Goal: Navigation & Orientation: Find specific page/section

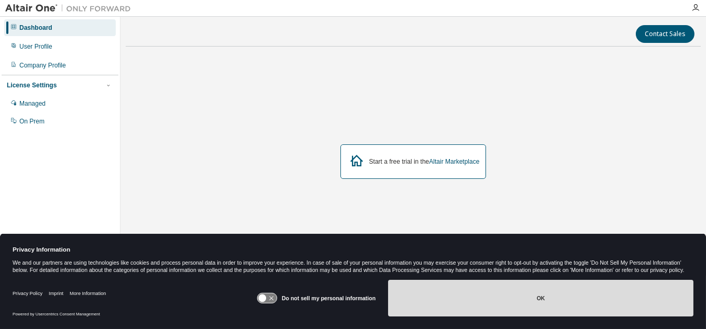
click at [542, 303] on button "OK" at bounding box center [540, 298] width 305 height 37
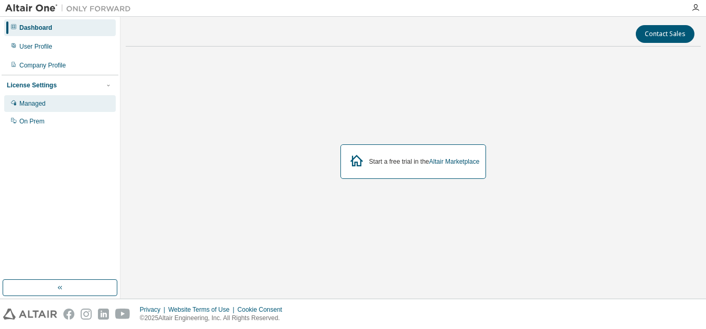
click at [40, 109] on div "Managed" at bounding box center [60, 103] width 112 height 17
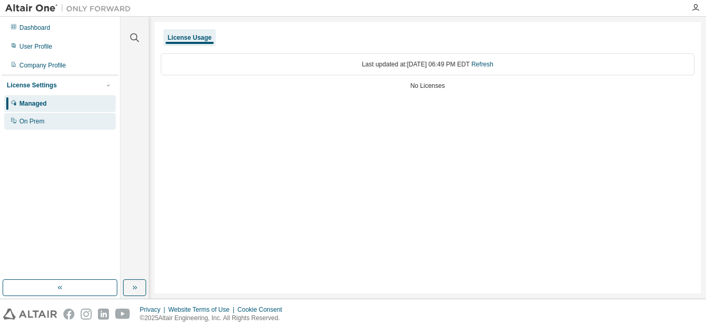
click at [42, 115] on div "On Prem" at bounding box center [60, 121] width 112 height 17
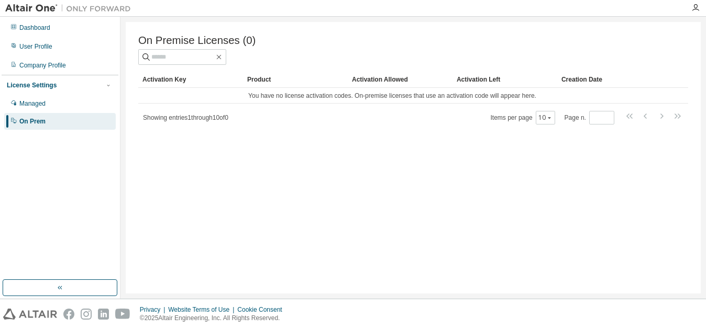
click at [62, 86] on div "License Settings" at bounding box center [60, 85] width 106 height 9
click at [55, 64] on div "Company Profile" at bounding box center [42, 65] width 47 height 8
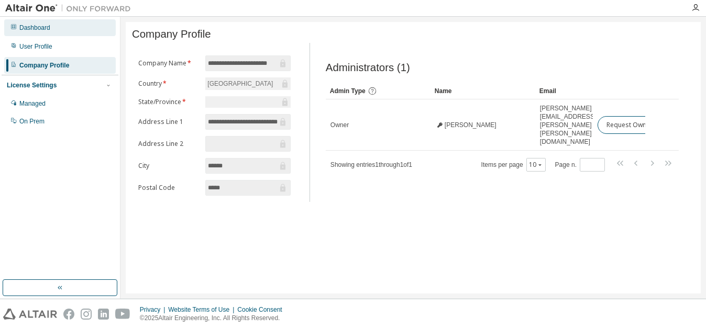
click at [55, 35] on div "Dashboard" at bounding box center [60, 27] width 112 height 17
